Goal: Information Seeking & Learning: Learn about a topic

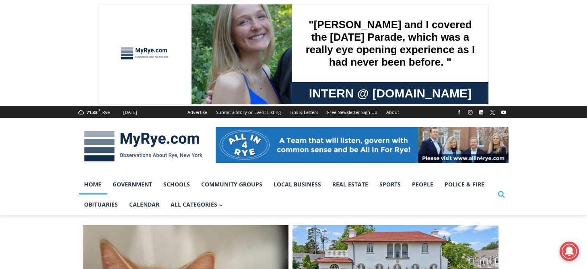
click at [499, 195] on icon "Search" at bounding box center [500, 193] width 7 height 7
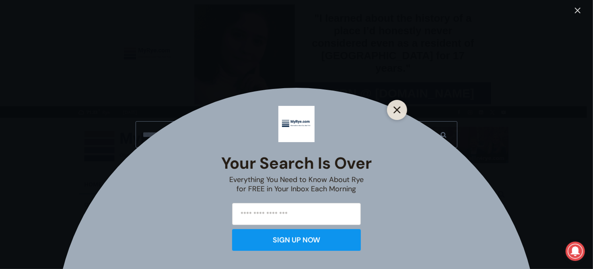
click at [397, 109] on icon "Close" at bounding box center [396, 109] width 7 height 7
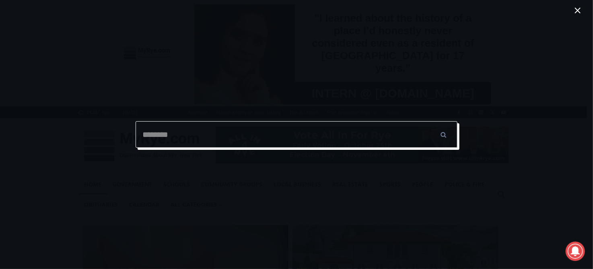
click at [144, 137] on input "Search for:" at bounding box center [297, 134] width 322 height 27
type input "**********"
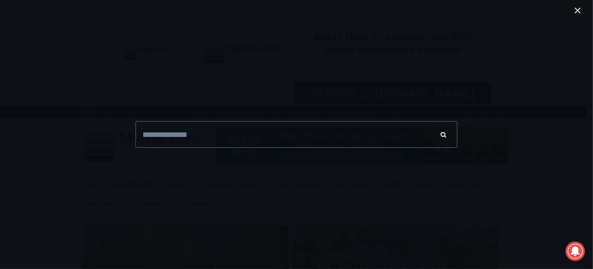
click at [443, 134] on input "******" at bounding box center [443, 134] width 28 height 27
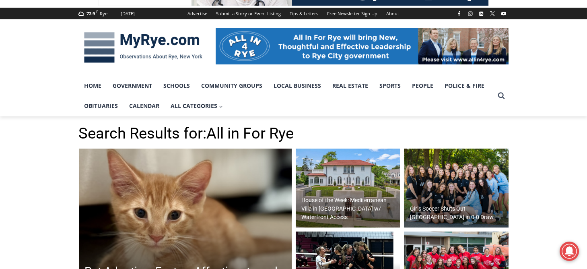
scroll to position [121, 0]
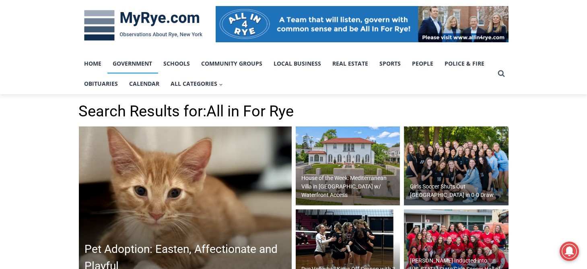
click at [144, 65] on link "Government" at bounding box center [132, 63] width 51 height 20
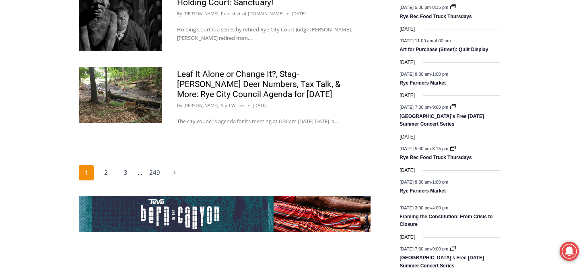
scroll to position [1367, 0]
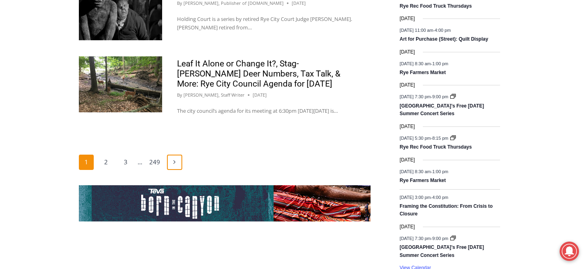
click at [173, 156] on link "Next Page Next" at bounding box center [174, 161] width 15 height 15
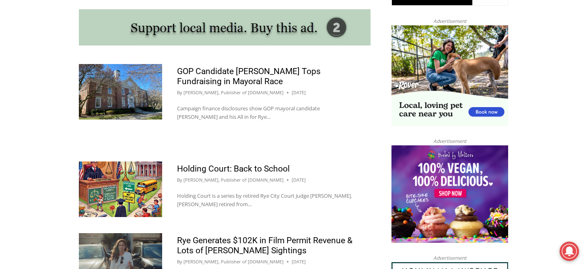
scroll to position [750, 0]
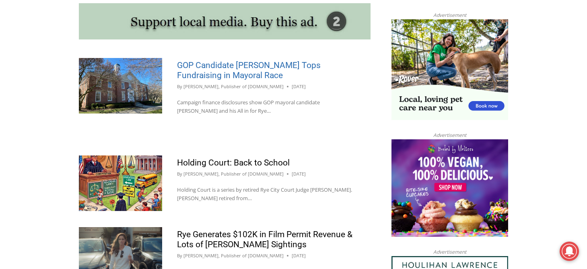
click at [238, 68] on link "GOP Candidate Bill Henderson Tops Fundraising in Mayoral Race" at bounding box center [249, 70] width 144 height 20
